Goal: Navigation & Orientation: Find specific page/section

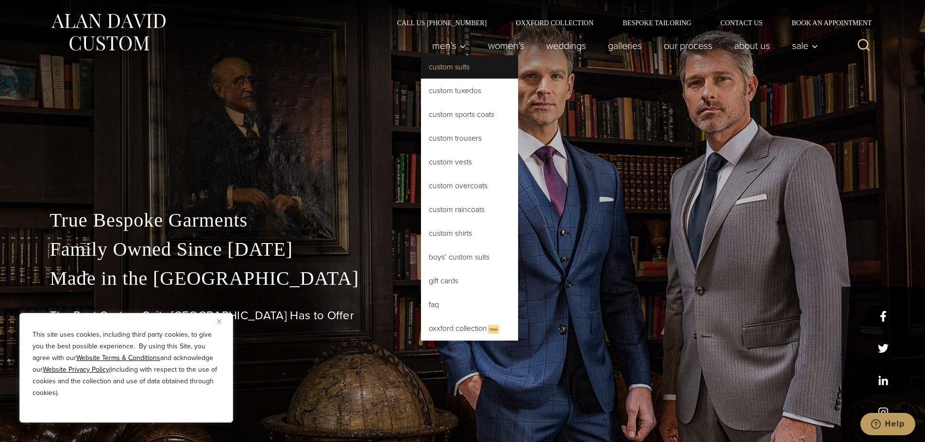
click at [451, 64] on link "Custom Suits" at bounding box center [469, 66] width 97 height 23
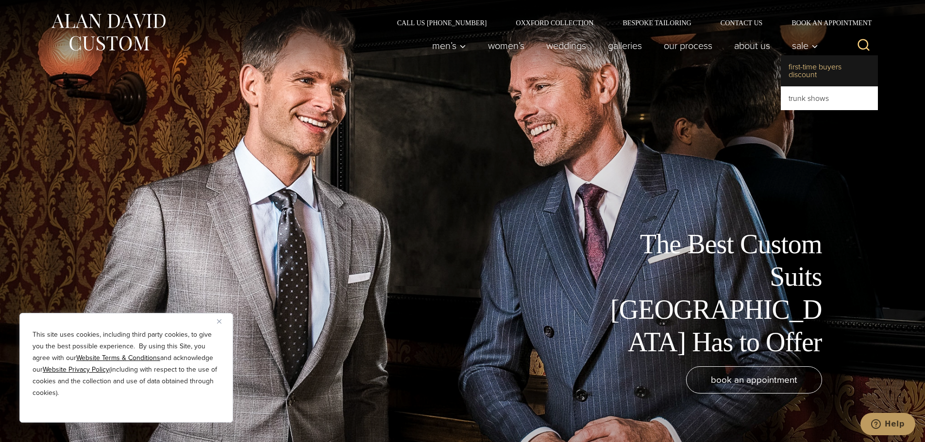
click at [805, 68] on link "First-Time Buyers Discount" at bounding box center [829, 70] width 97 height 31
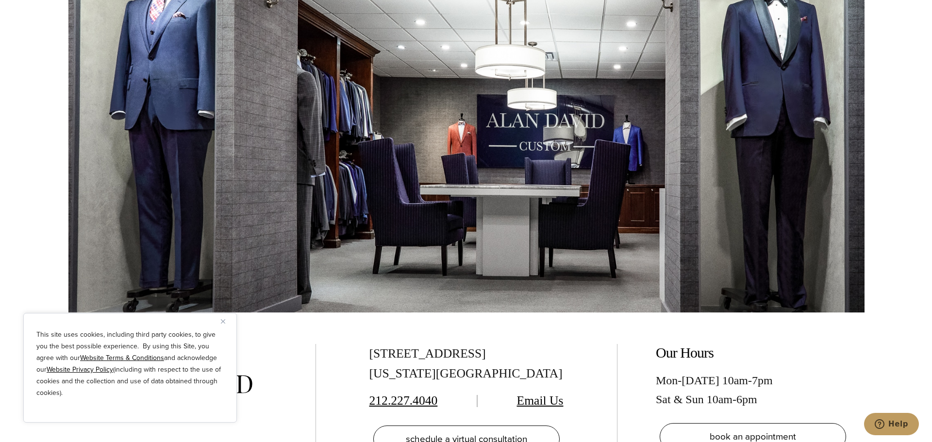
scroll to position [2282, 0]
